Goal: Task Accomplishment & Management: Complete application form

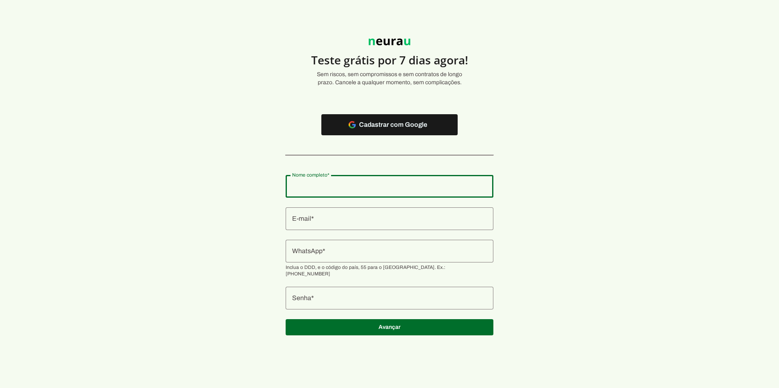
click at [338, 193] on div at bounding box center [389, 186] width 208 height 23
click at [330, 185] on input "Nome completo" at bounding box center [389, 187] width 195 height 10
type input "[PERSON_NAME] [PERSON_NAME]"
type md-outlined-text-field "[PERSON_NAME] [PERSON_NAME]"
type input "[EMAIL_ADDRESS][DOMAIN_NAME]"
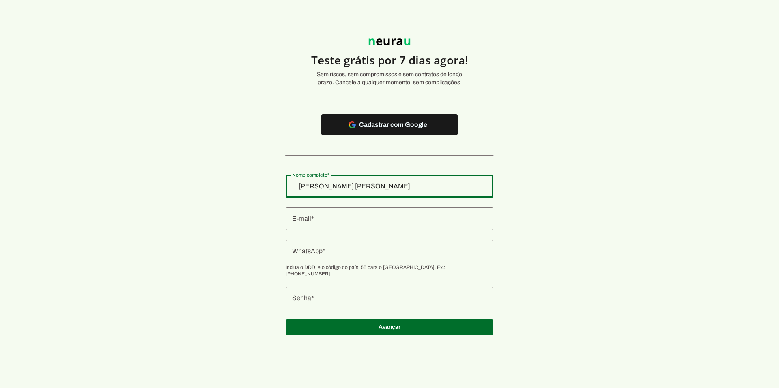
type md-outlined-text-field "[EMAIL_ADDRESS][DOMAIN_NAME]"
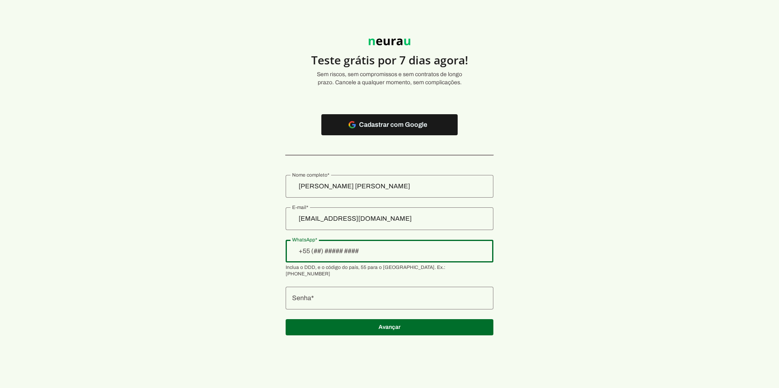
click at [389, 218] on input "[EMAIL_ADDRESS][DOMAIN_NAME]" at bounding box center [389, 219] width 195 height 10
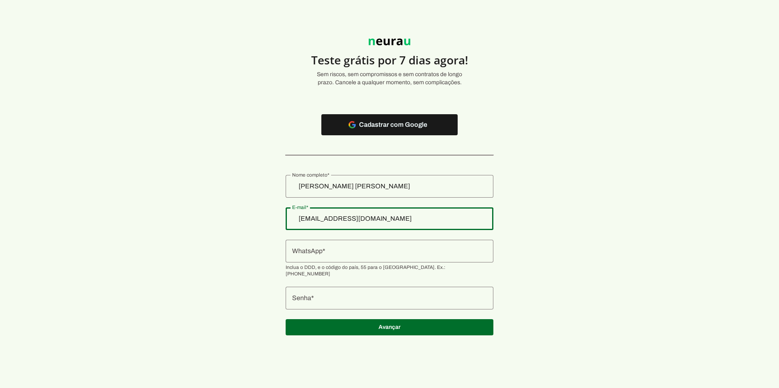
type input "[PERSON_NAME][EMAIL_ADDRESS][DOMAIN_NAME]"
type md-outlined-text-field "[PERSON_NAME][EMAIL_ADDRESS][DOMAIN_NAME]"
click at [369, 256] on input "WhatsApp" at bounding box center [389, 252] width 195 height 10
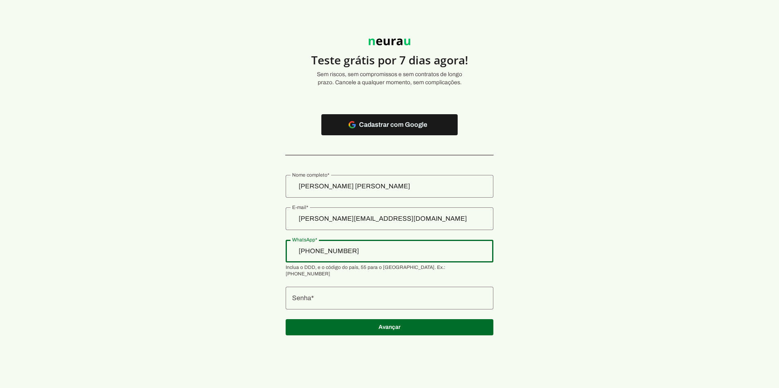
type input "[PHONE_NUMBER]"
type md-outlined-text-field "[PHONE_NUMBER]"
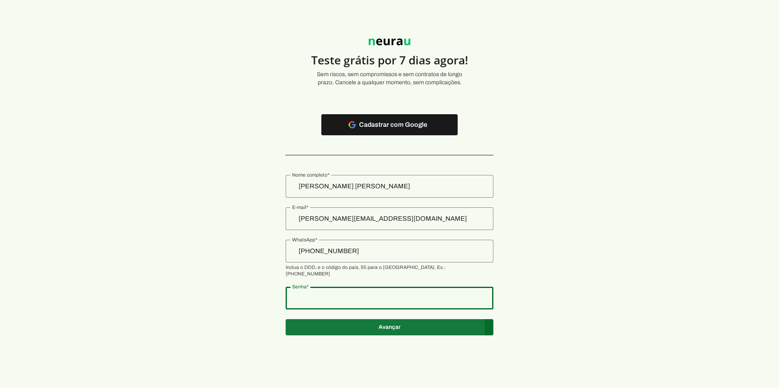
type md-outlined-text-field "My91227045"
click at [380, 135] on span at bounding box center [389, 124] width 136 height 19
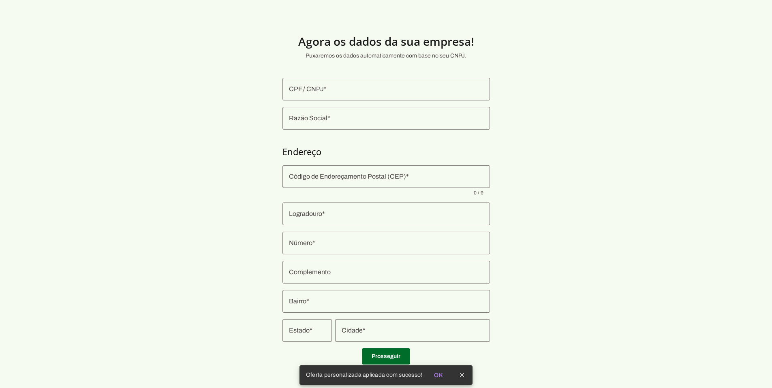
click at [359, 96] on div at bounding box center [387, 89] width 208 height 23
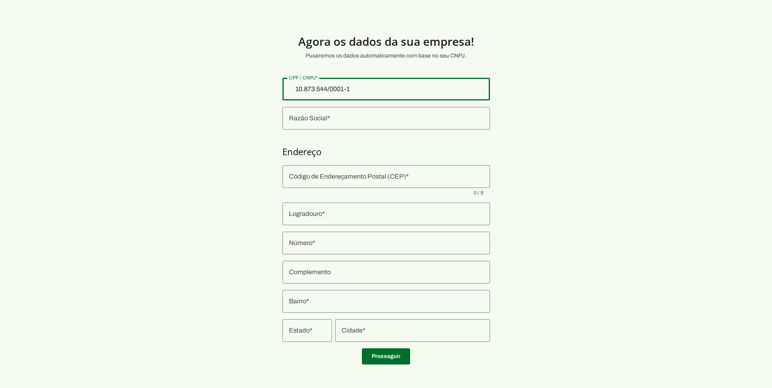
type input "10.873.544/0001-11"
type md-outlined-text-field "10.873.544/0001-11"
click at [316, 116] on input "Razão Social" at bounding box center [386, 119] width 195 height 10
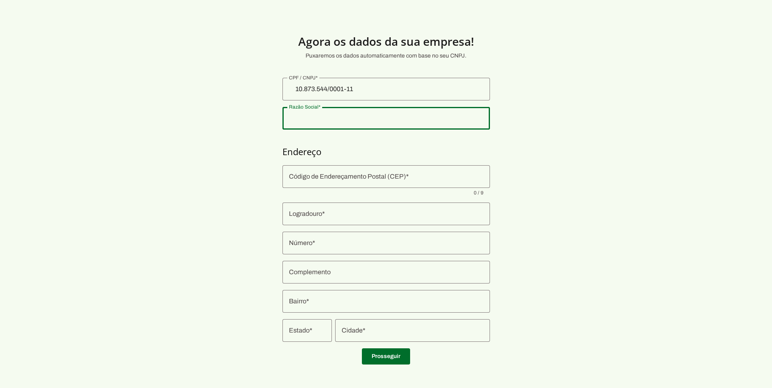
type input "TAHITI CORRETORA DE SEGUROS LTDA"
type input "[PERSON_NAME]"
type input "440"
type input "Corporate 15 Pav Sala 1503"
type input "[GEOGRAPHIC_DATA]"
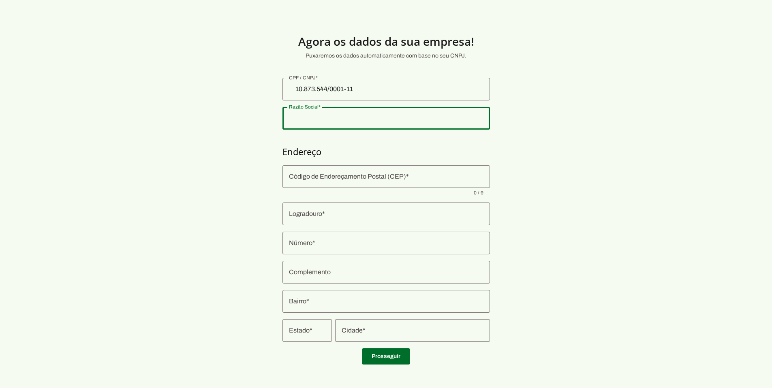
type input "Manaus"
type input "AM"
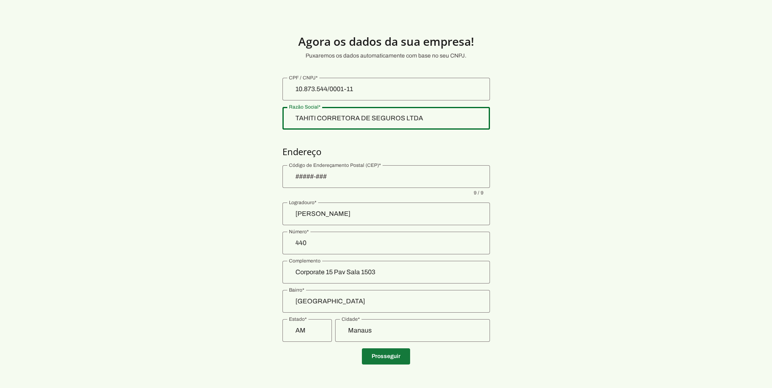
click at [390, 360] on span at bounding box center [386, 356] width 48 height 19
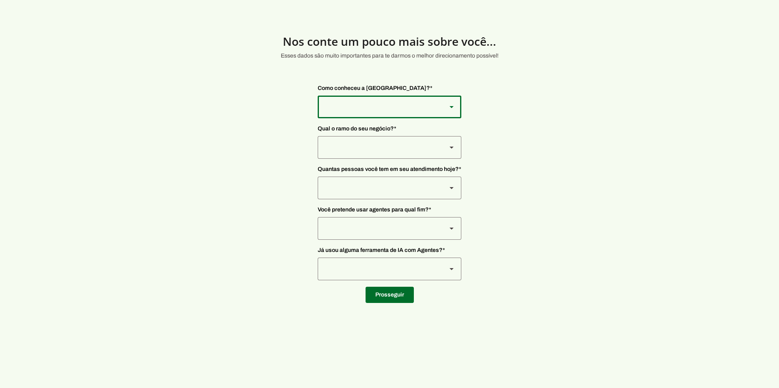
click at [449, 106] on icon at bounding box center [451, 107] width 4 height 2
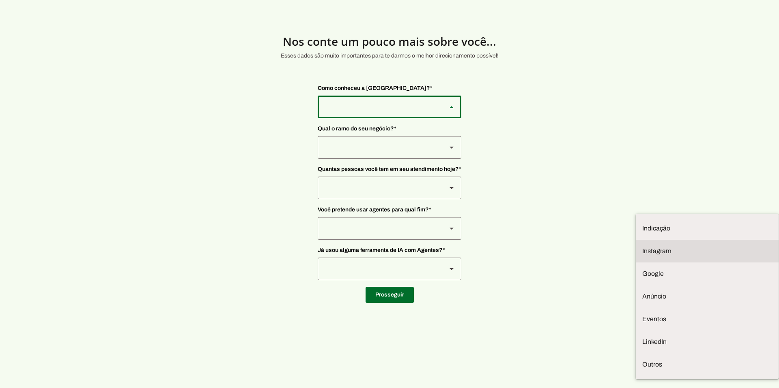
click at [642, 224] on slot at bounding box center [707, 229] width 130 height 10
type md-outlined-select "SqiumnrPQyqUQpijGxgf"
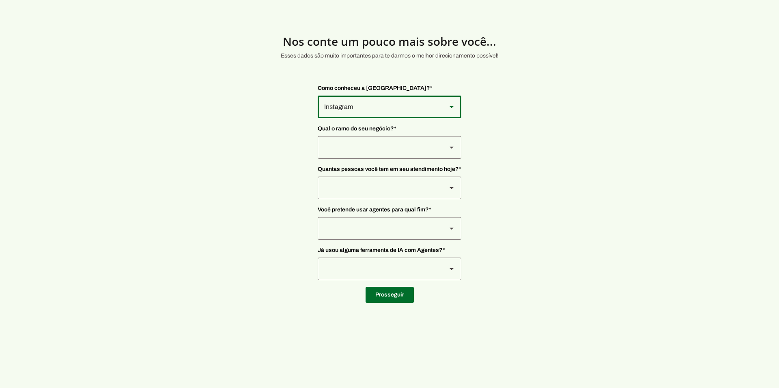
click at [375, 118] on div at bounding box center [378, 107] width 122 height 23
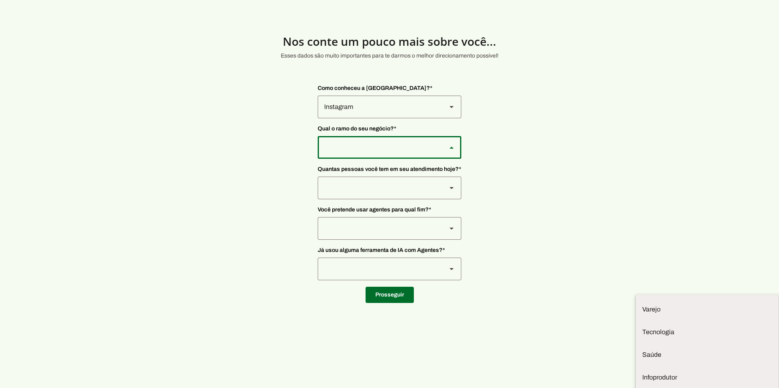
click at [0, 0] on slot "Prestadores de serviço" at bounding box center [0, 0] width 0 height 0
type md-outlined-select "L7c3Qm59DPDoD5qFBh3Y"
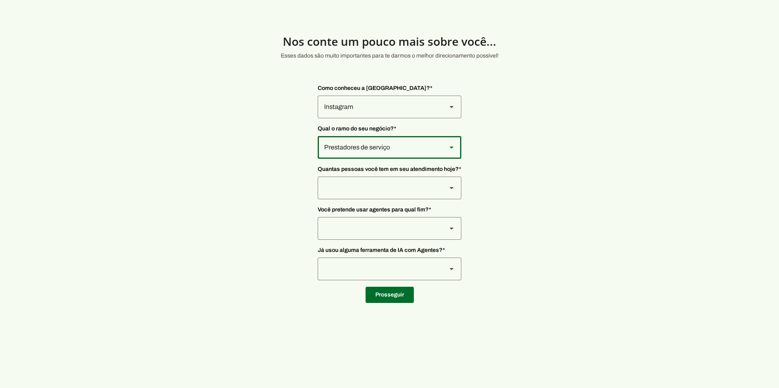
click at [356, 118] on div at bounding box center [378, 107] width 122 height 23
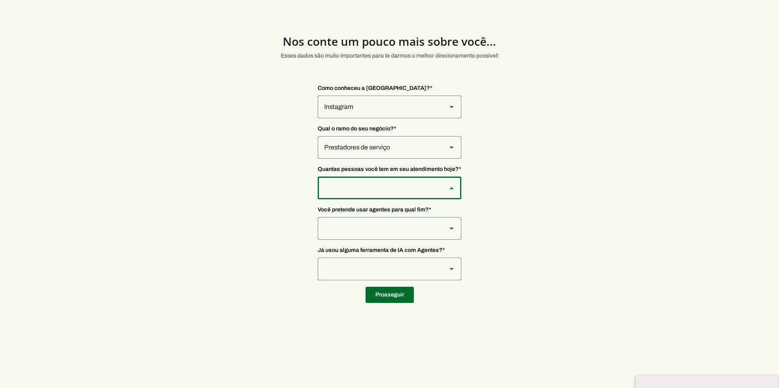
click at [0, 0] on slot "De 4 a 10" at bounding box center [0, 0] width 0 height 0
type md-outlined-select "FOzKi9x0vVjVX6xa4f60"
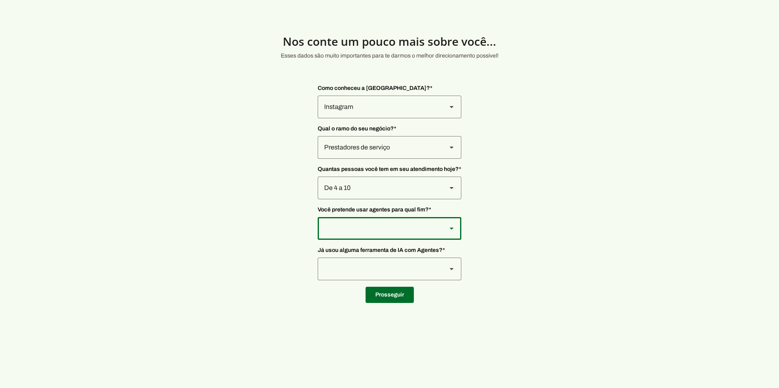
click at [367, 118] on div at bounding box center [378, 107] width 122 height 23
click at [0, 0] on slot "Vendas" at bounding box center [0, 0] width 0 height 0
type md-outlined-select "F7ie3OCOKWbmhu0VXrjC"
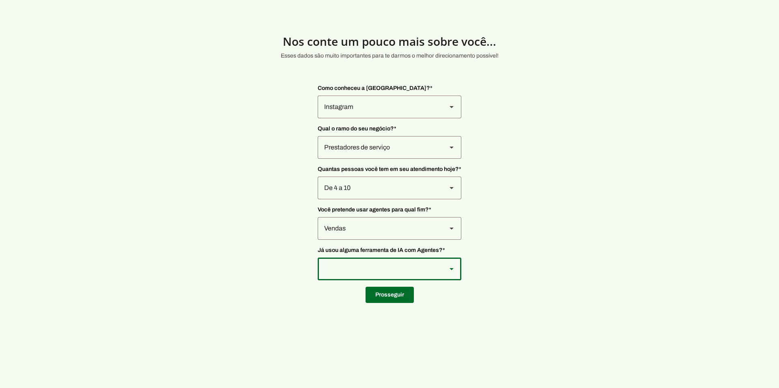
click at [358, 118] on div at bounding box center [378, 107] width 122 height 23
click at [0, 0] on slot at bounding box center [0, 0] width 0 height 0
type md-outlined-select "YJTivUP5LYteilvK0BaA"
click at [391, 298] on span at bounding box center [389, 294] width 48 height 19
type input "[PERSON_NAME]"
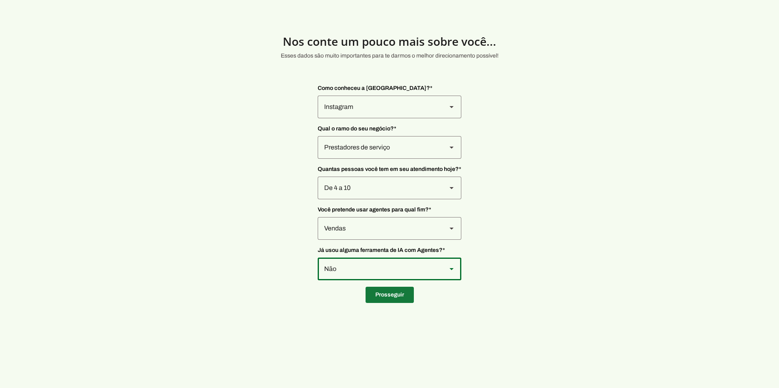
type input "440"
type input "Corporate 15 Pav Sala 1503"
type input "[GEOGRAPHIC_DATA]"
type input "Manaus"
type input "AM"
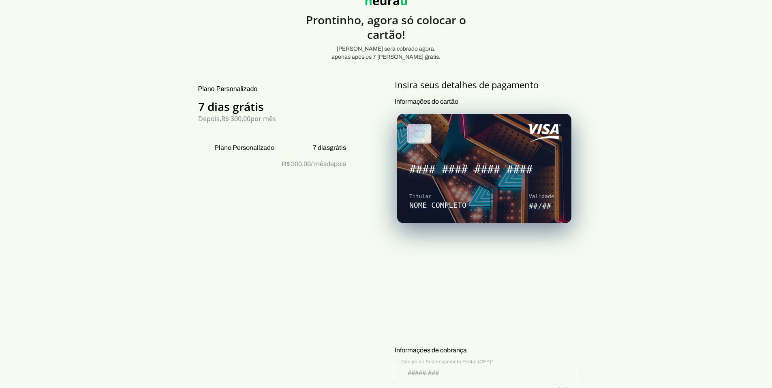
scroll to position [53, 0]
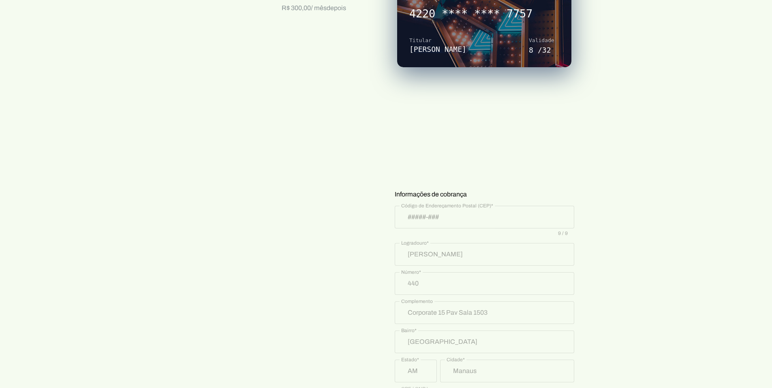
scroll to position [315, 0]
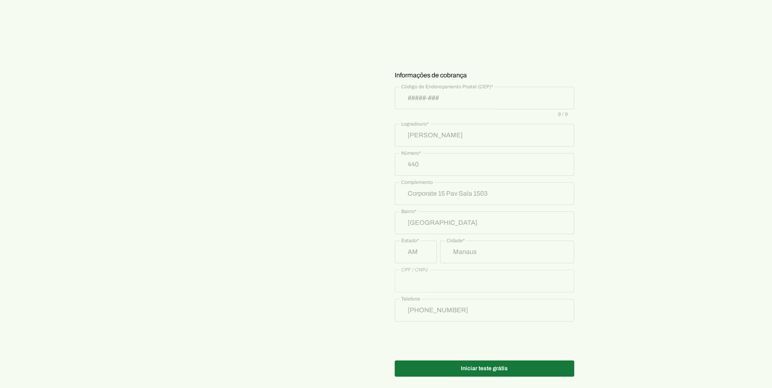
click at [499, 360] on span at bounding box center [485, 368] width 180 height 19
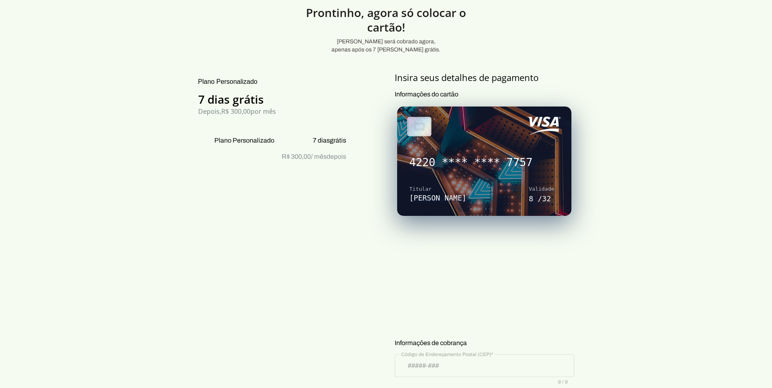
scroll to position [41, 0]
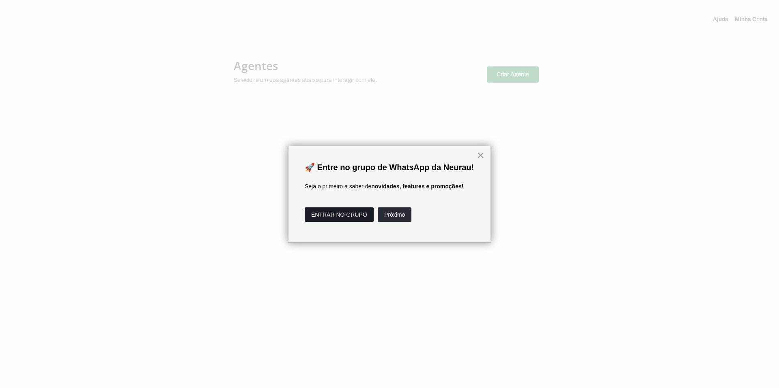
click at [351, 216] on button "ENTRAR NO GRUPO" at bounding box center [339, 215] width 69 height 15
click at [400, 215] on button "Próximo" at bounding box center [394, 215] width 34 height 15
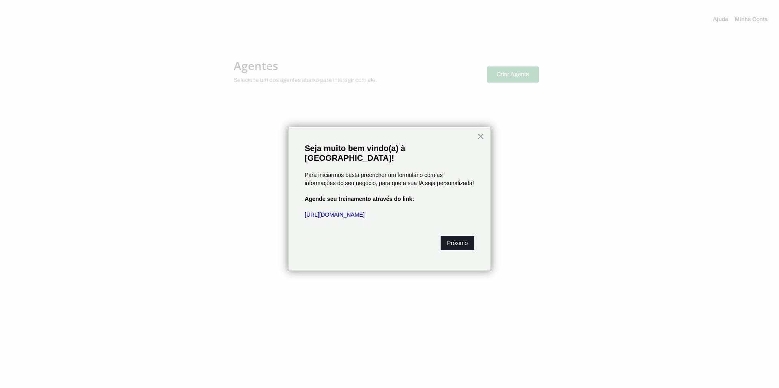
click at [459, 236] on button "Próximo" at bounding box center [457, 243] width 34 height 15
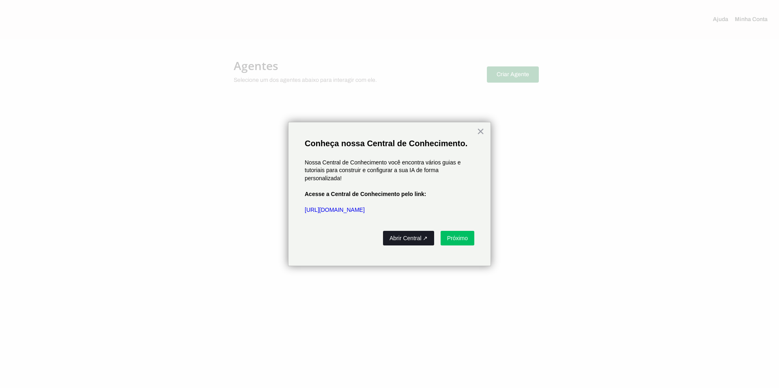
click at [404, 238] on button "Abrir Central ↗" at bounding box center [408, 238] width 51 height 15
